Goal: Contribute content: Add original content to the website for others to see

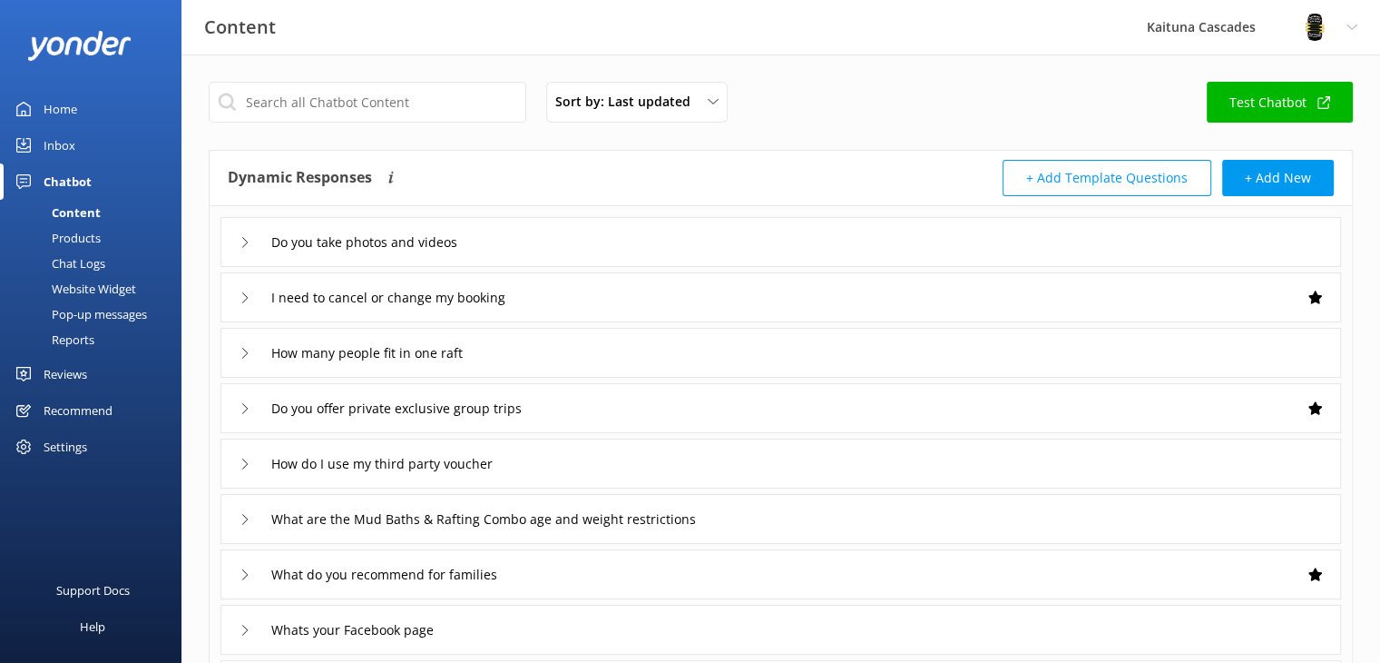
click at [102, 102] on link "Home" at bounding box center [91, 109] width 182 height 36
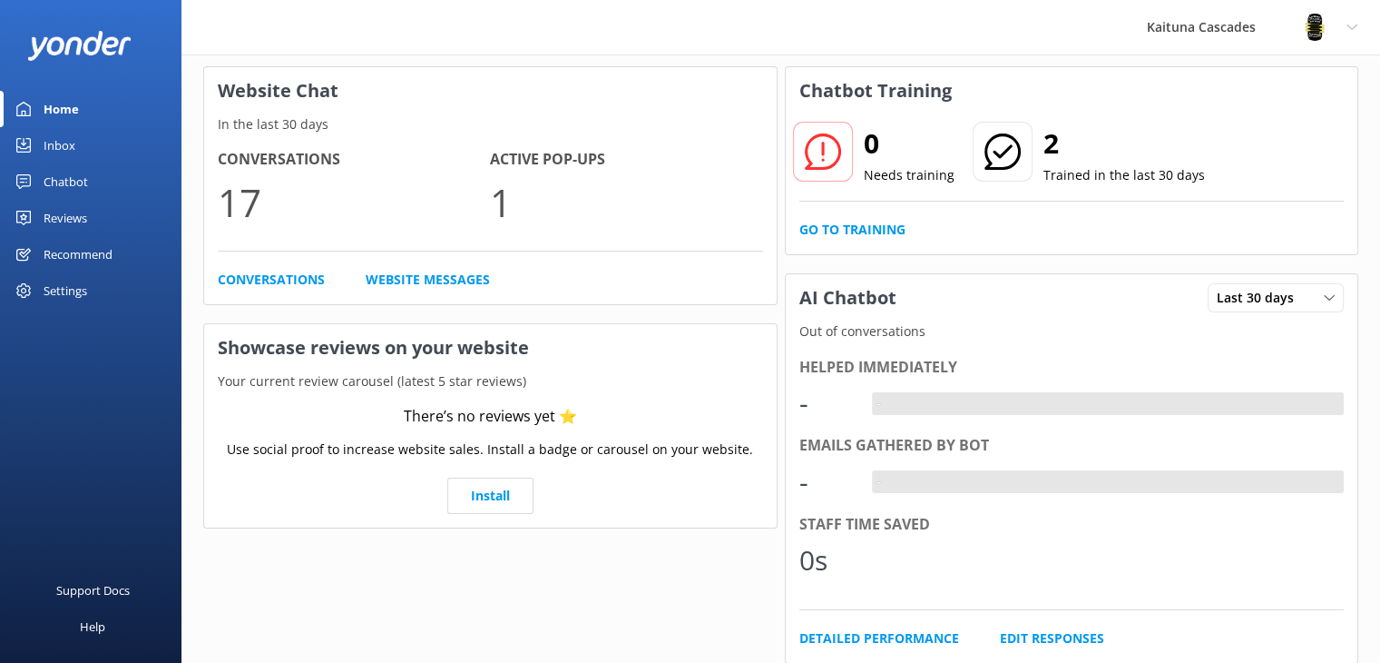
scroll to position [182, 0]
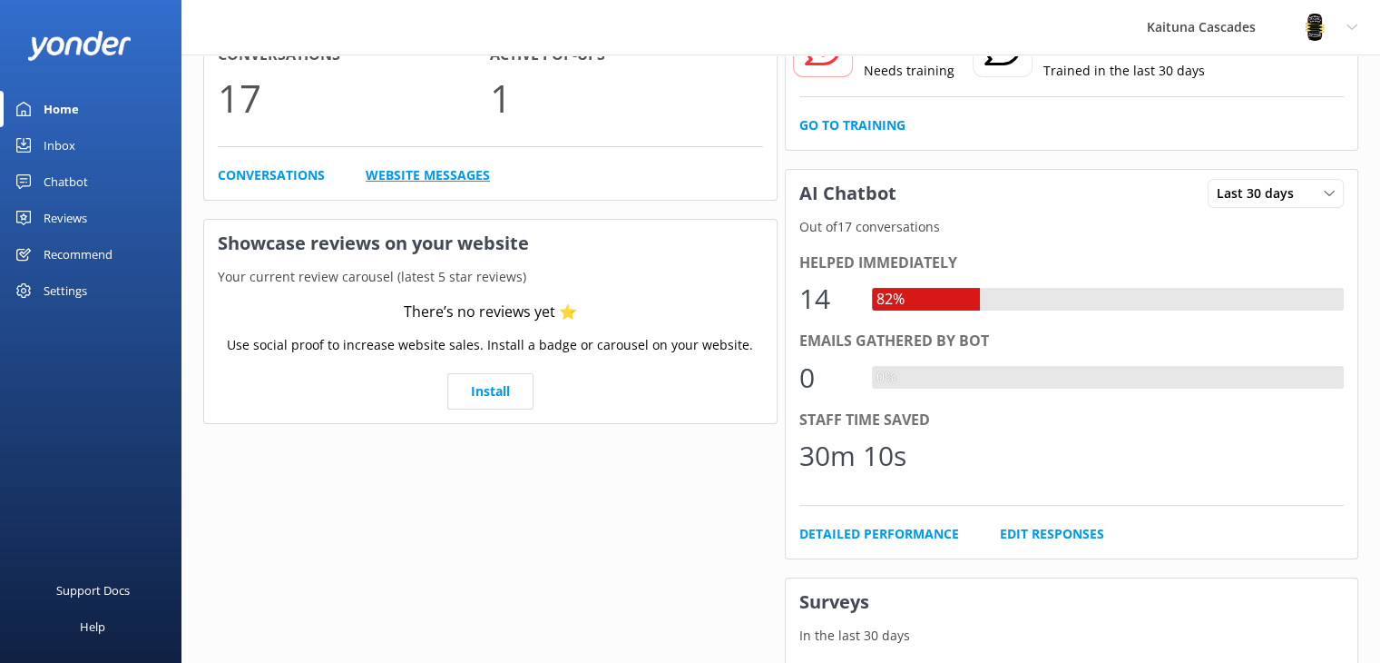
click at [420, 168] on link "Website Messages" at bounding box center [428, 175] width 124 height 20
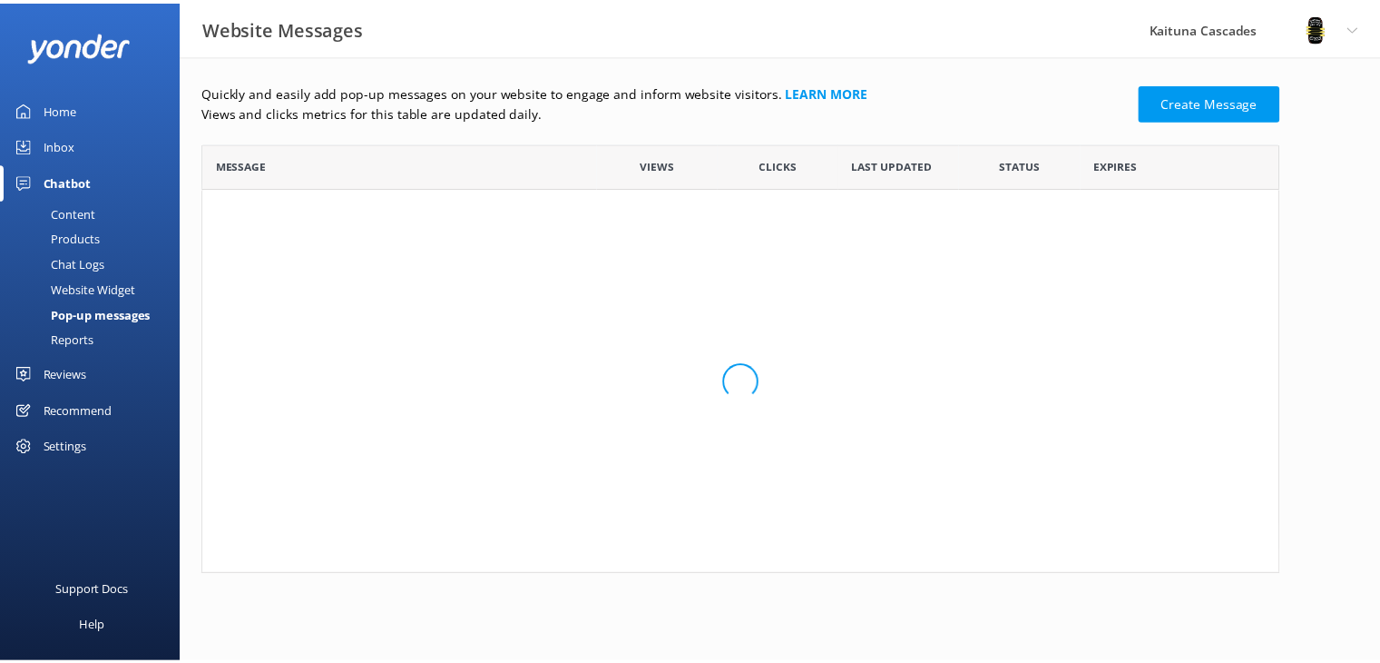
scroll to position [109, 1075]
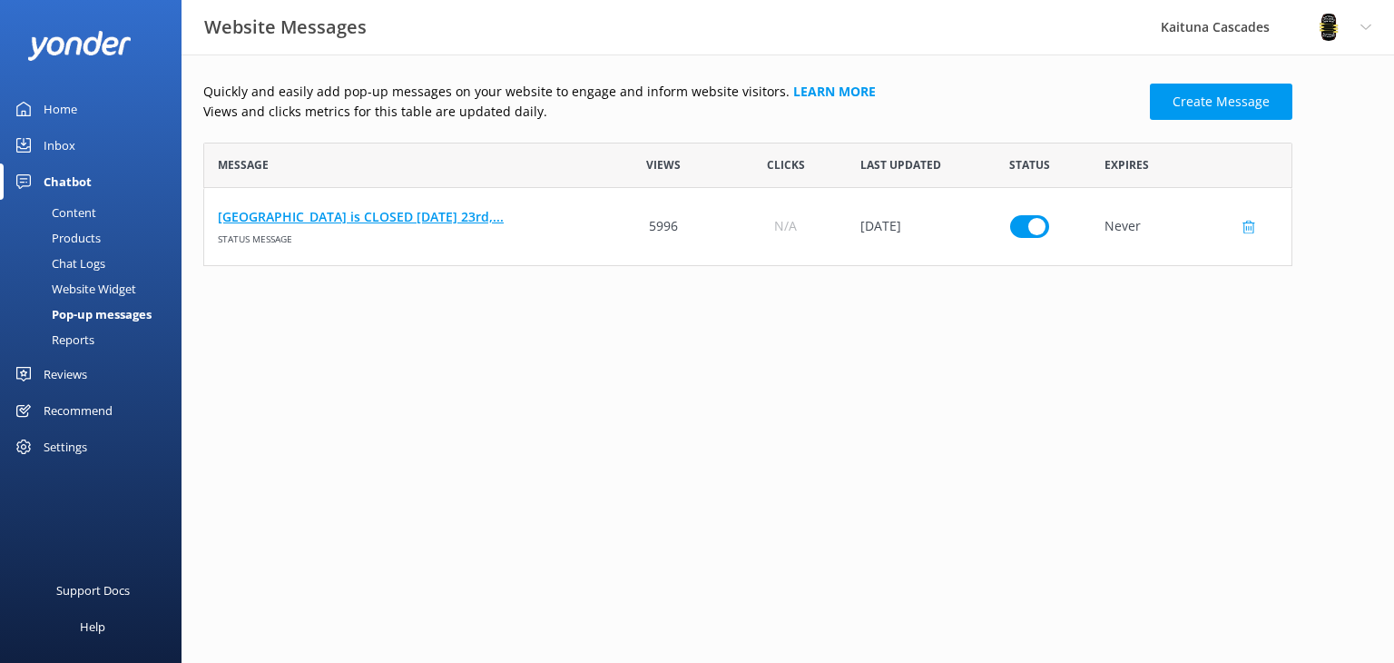
click at [378, 224] on link "[GEOGRAPHIC_DATA] is CLOSED [DATE] 23rd,..." at bounding box center [403, 217] width 371 height 20
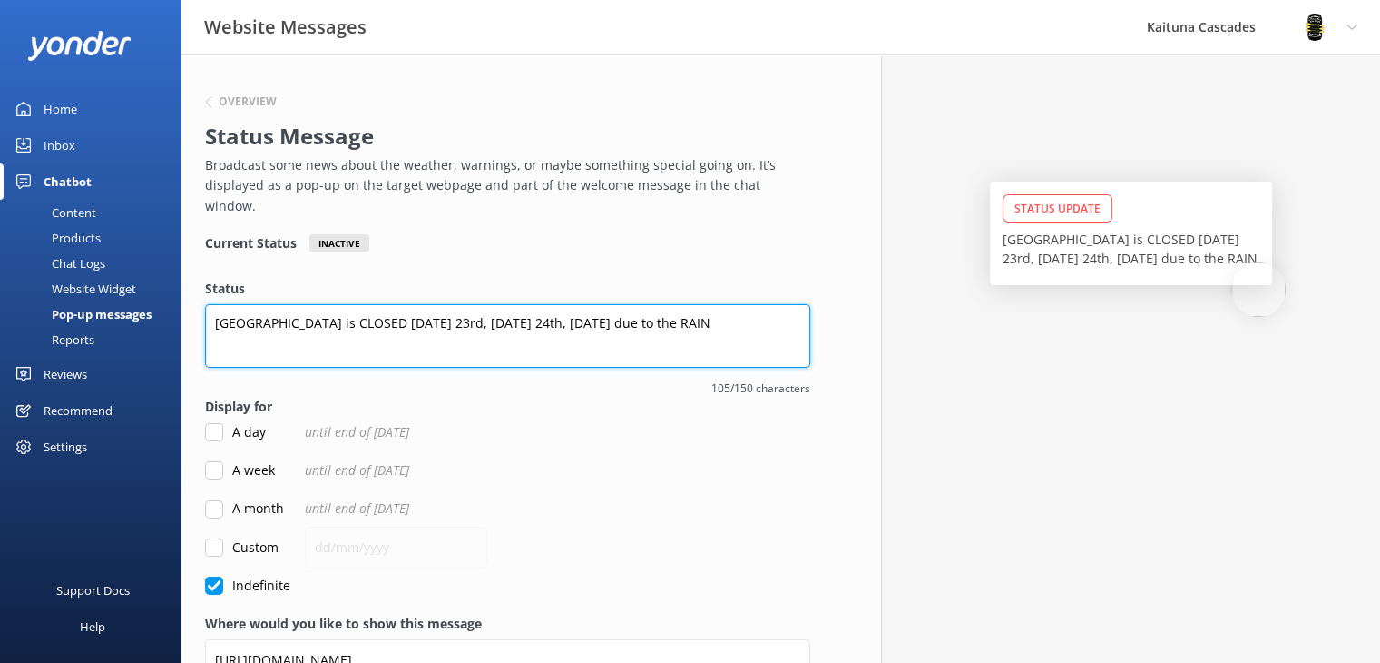
drag, startPoint x: 384, startPoint y: 302, endPoint x: 776, endPoint y: 301, distance: 392.1
click at [776, 304] on textarea "[GEOGRAPHIC_DATA] is CLOSED [DATE] 23rd, [DATE] 24th, [DATE] due to the RAIN" at bounding box center [507, 336] width 605 height 64
click at [487, 304] on textarea "The Kaituna River is CLOSED [DATE] due to the RAIN" at bounding box center [507, 336] width 605 height 64
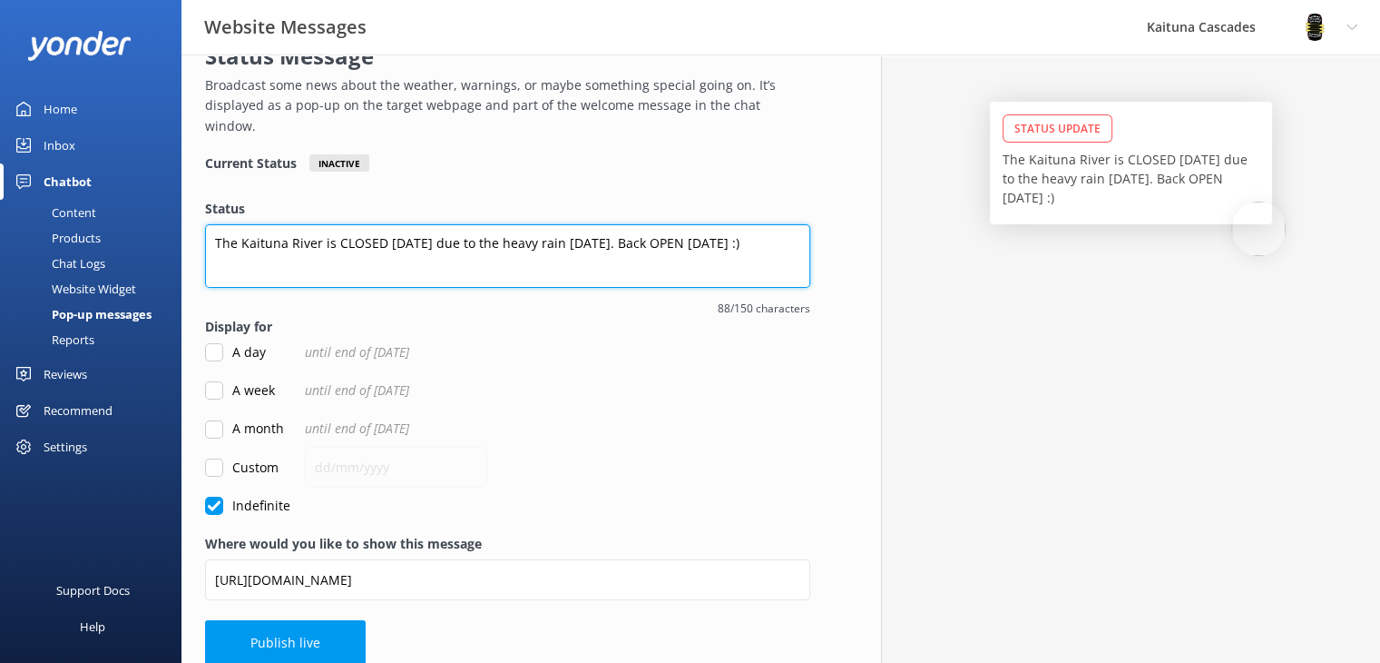
type textarea "The Kaituna River is CLOSED [DATE] due to the heavy rain [DATE]. Back OPEN [DAT…"
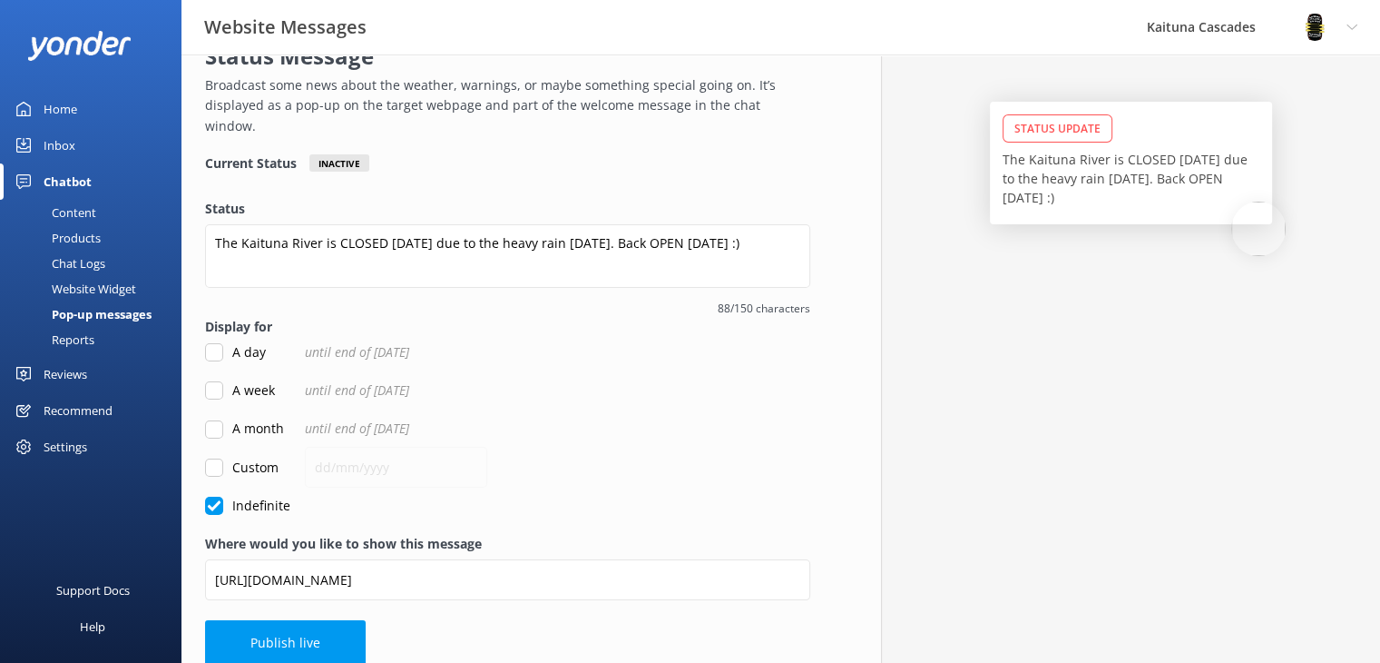
click at [279, 620] on button "Publish live" at bounding box center [285, 642] width 161 height 45
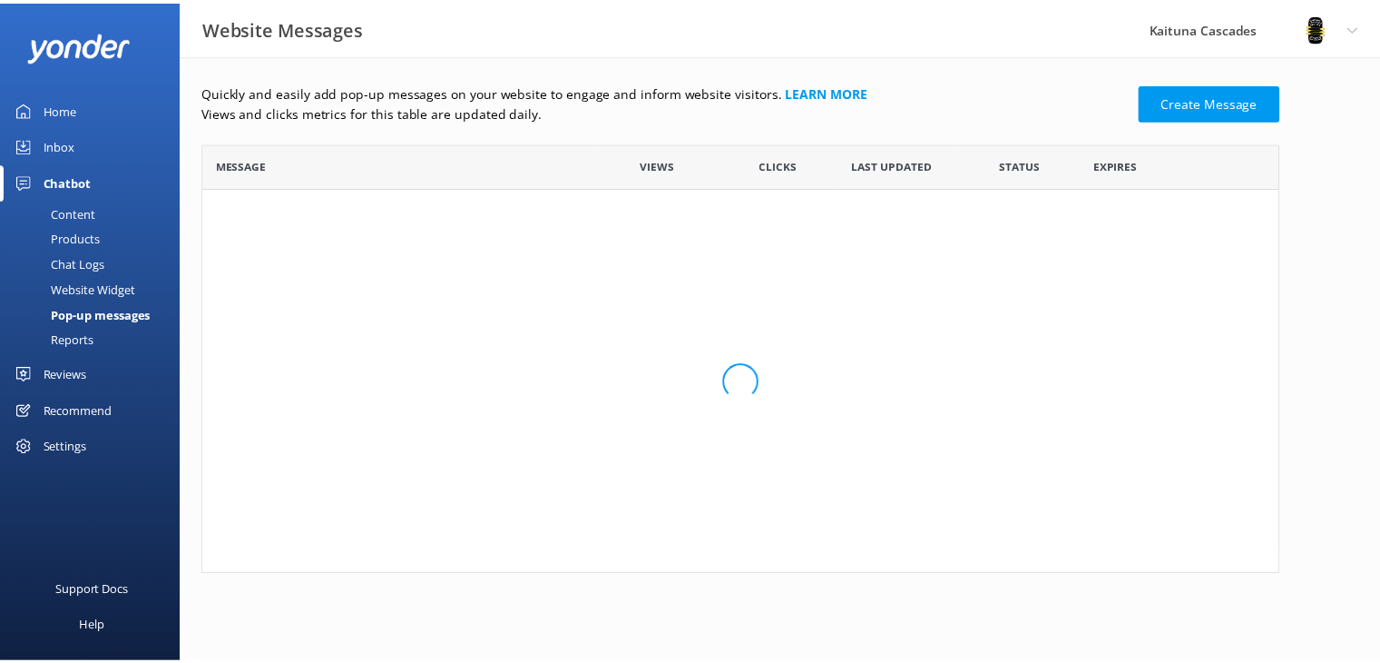
scroll to position [109, 1075]
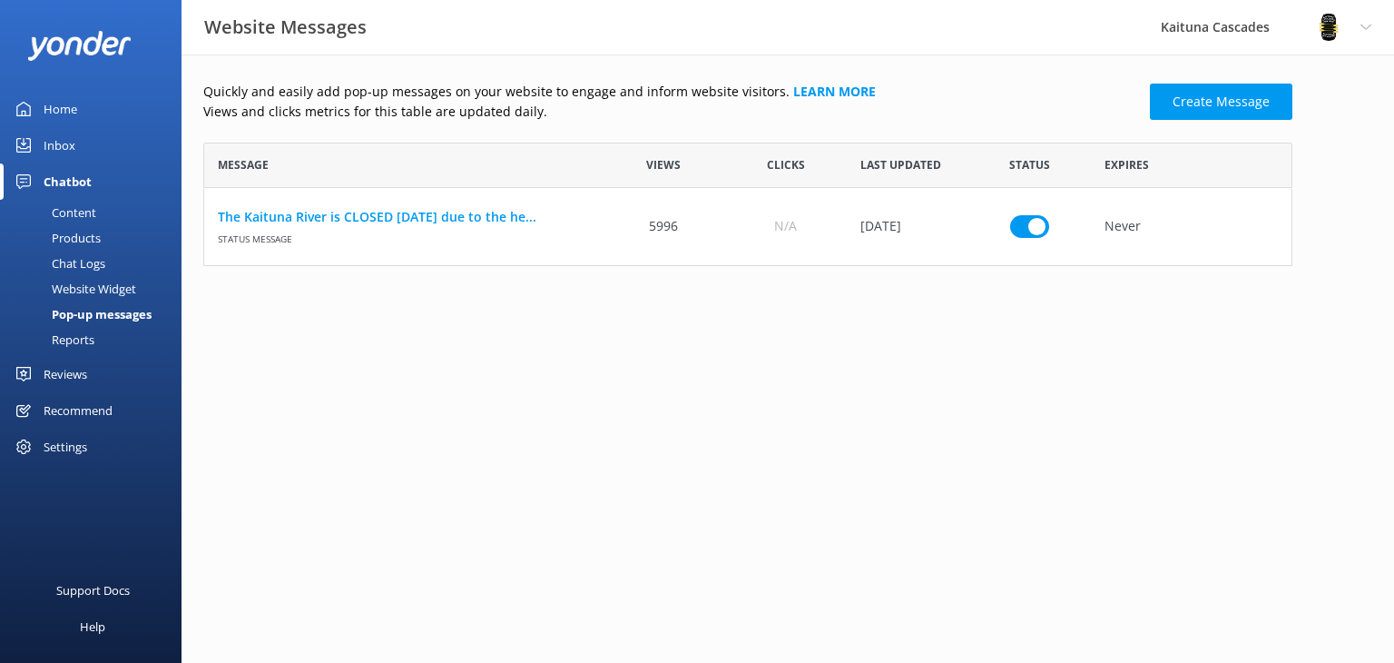
click at [95, 99] on link "Home" at bounding box center [91, 109] width 182 height 36
